Goal: Browse casually: Explore the website without a specific task or goal

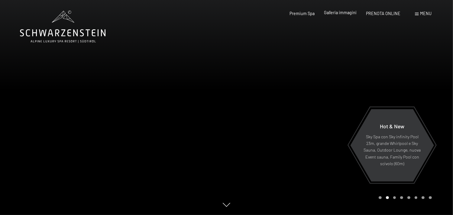
click at [346, 12] on span "Galleria immagini" at bounding box center [340, 12] width 33 height 5
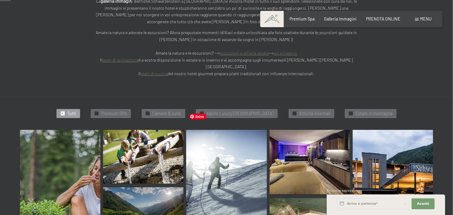
scroll to position [181, 0]
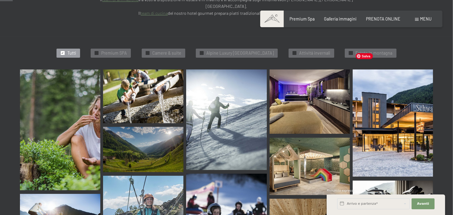
click at [412, 115] on img at bounding box center [393, 123] width 80 height 107
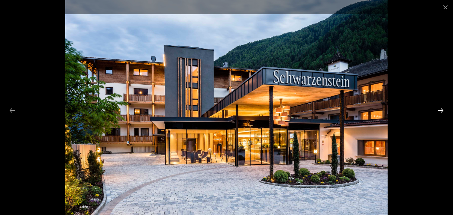
click at [442, 111] on button "Next slide" at bounding box center [441, 111] width 13 height 12
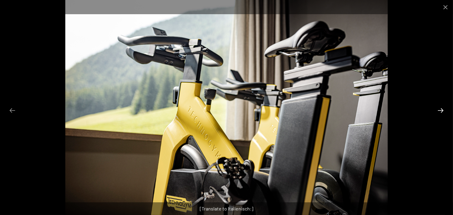
click at [442, 110] on button "Next slide" at bounding box center [441, 111] width 13 height 12
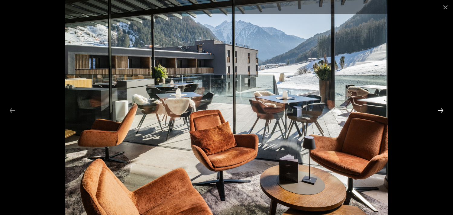
click at [442, 108] on button "Next slide" at bounding box center [441, 111] width 13 height 12
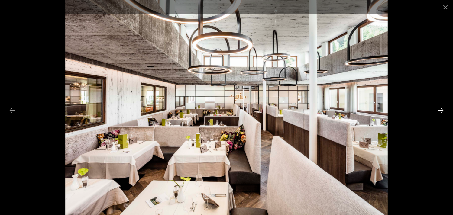
click at [441, 109] on button "Next slide" at bounding box center [441, 111] width 13 height 12
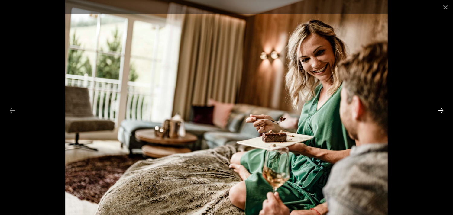
click at [442, 110] on button "Next slide" at bounding box center [441, 111] width 13 height 12
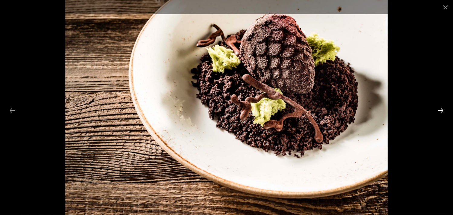
click at [443, 107] on button "Next slide" at bounding box center [441, 111] width 13 height 12
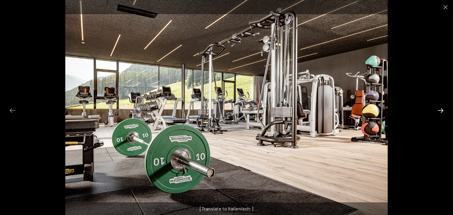
click at [441, 110] on button "Next slide" at bounding box center [441, 111] width 13 height 12
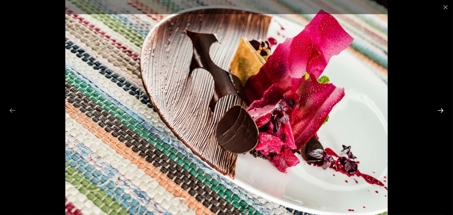
click at [441, 110] on button "Next slide" at bounding box center [441, 111] width 13 height 12
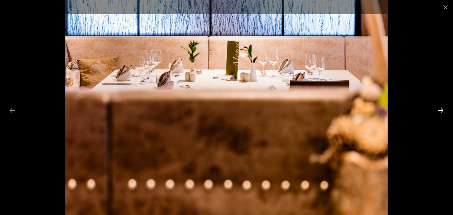
click at [441, 110] on button "Next slide" at bounding box center [441, 111] width 13 height 12
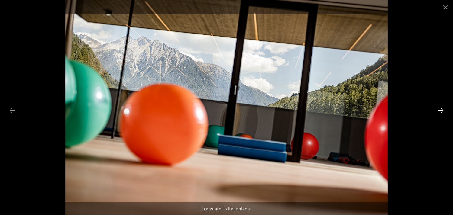
click at [441, 110] on button "Next slide" at bounding box center [441, 111] width 13 height 12
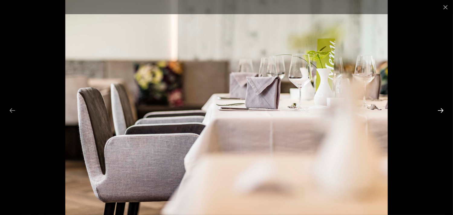
click at [442, 109] on button "Next slide" at bounding box center [441, 111] width 13 height 12
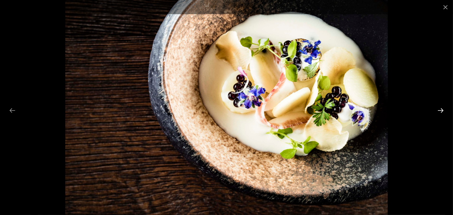
click at [442, 109] on button "Next slide" at bounding box center [441, 111] width 13 height 12
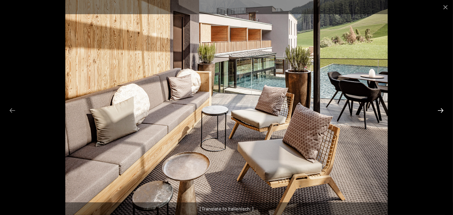
click at [442, 109] on button "Next slide" at bounding box center [441, 111] width 13 height 12
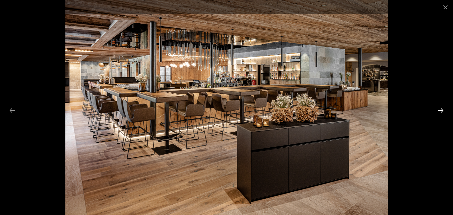
click at [442, 111] on button "Next slide" at bounding box center [441, 111] width 13 height 12
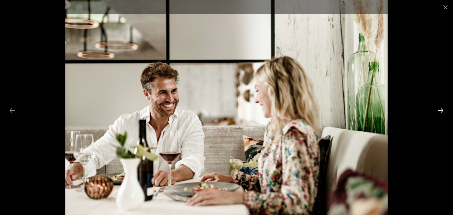
click at [441, 111] on button "Next slide" at bounding box center [441, 111] width 13 height 12
